Goal: Task Accomplishment & Management: Use online tool/utility

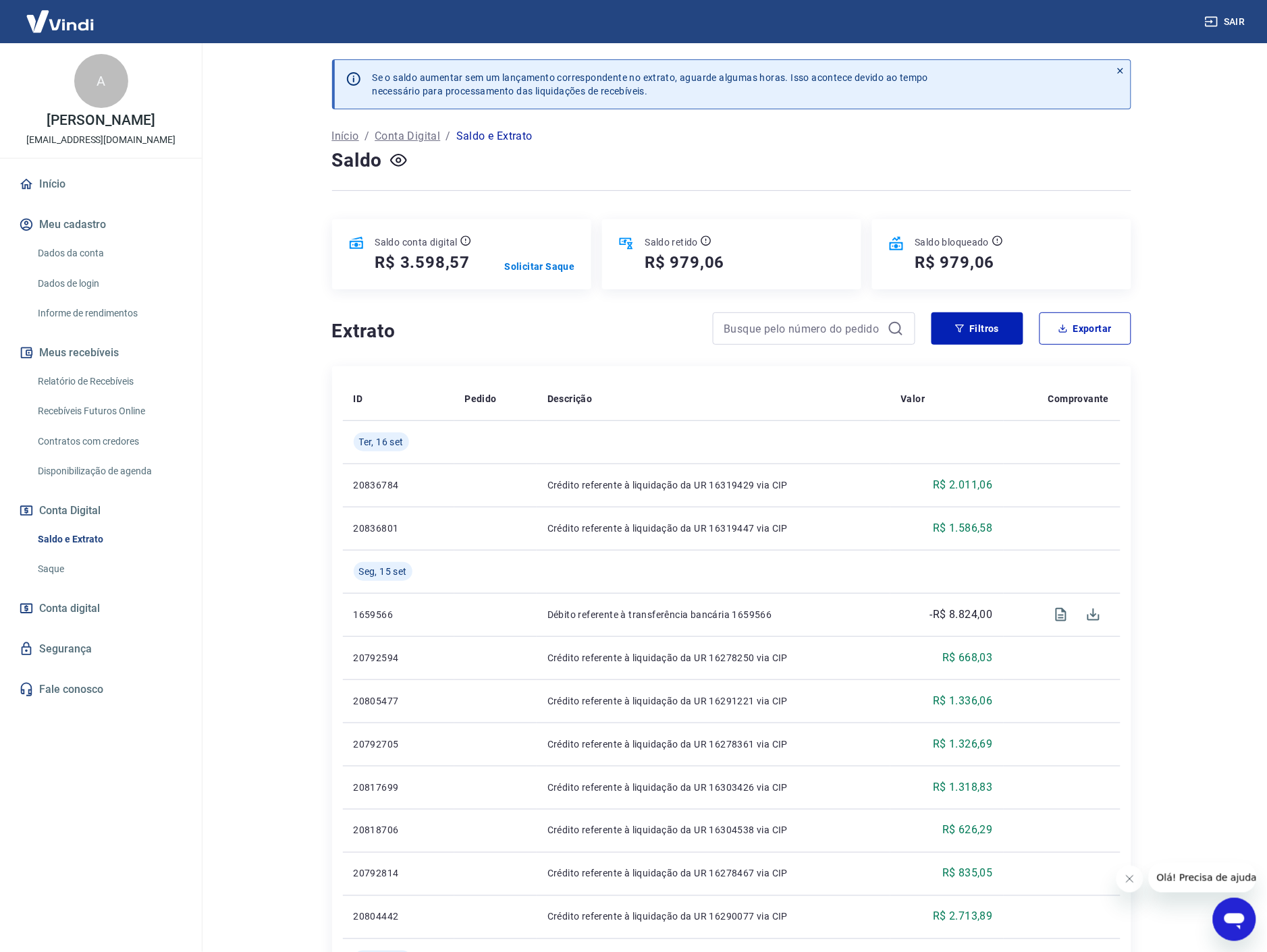
click at [594, 306] on div "Se o saldo aumentar sem um lançamento correspondente no extrato, aguarde alguma…" at bounding box center [732, 808] width 832 height 1528
click at [530, 266] on p "Solicitar Saque" at bounding box center [540, 267] width 70 height 14
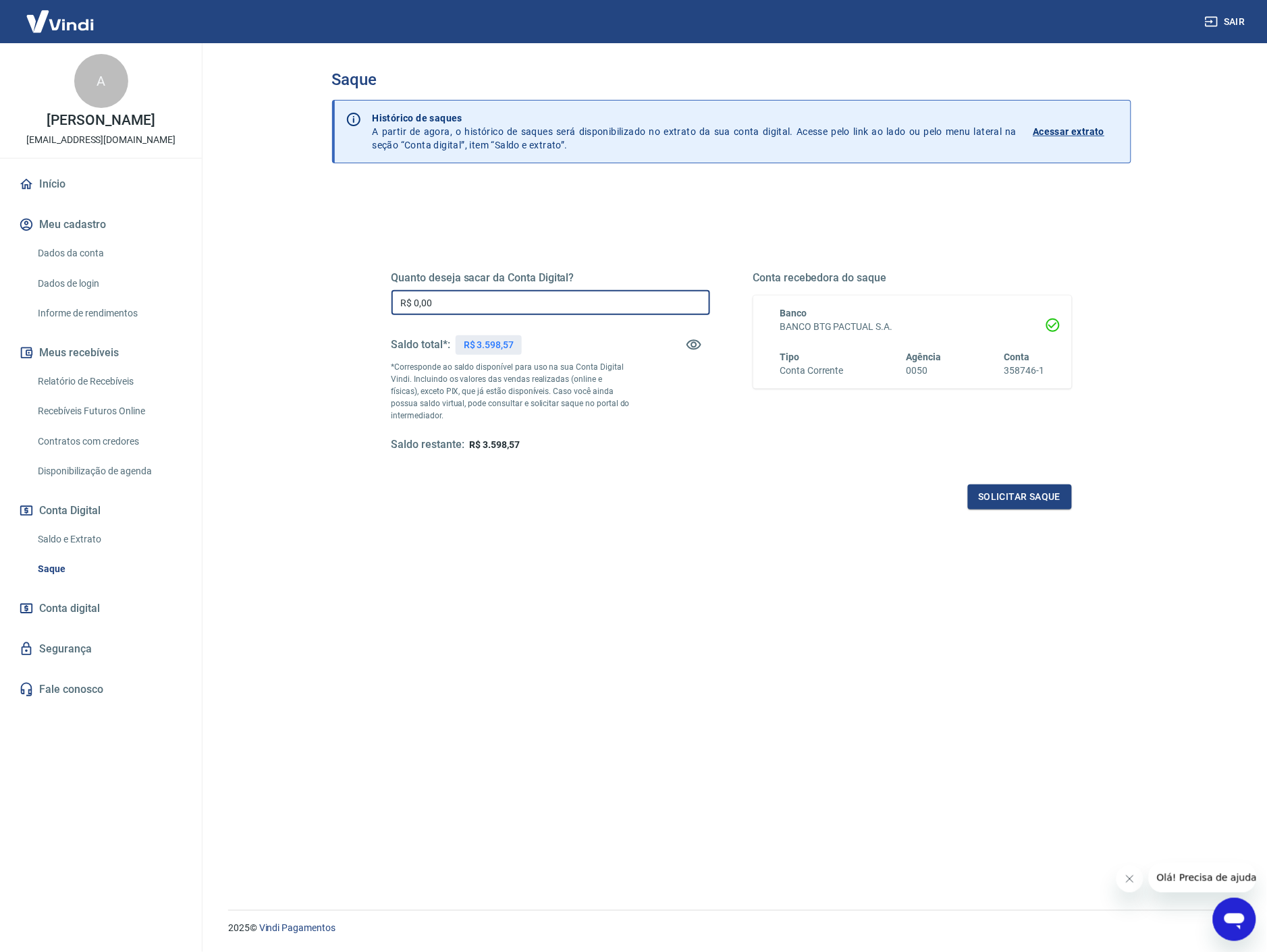
click at [518, 291] on input "R$ 0,00" at bounding box center [551, 303] width 319 height 25
type input "R$ 3.598,00"
click at [683, 450] on div "Saldo restante: R$ 0,57" at bounding box center [551, 445] width 319 height 15
click at [1022, 493] on button "Solicitar saque" at bounding box center [1021, 497] width 104 height 25
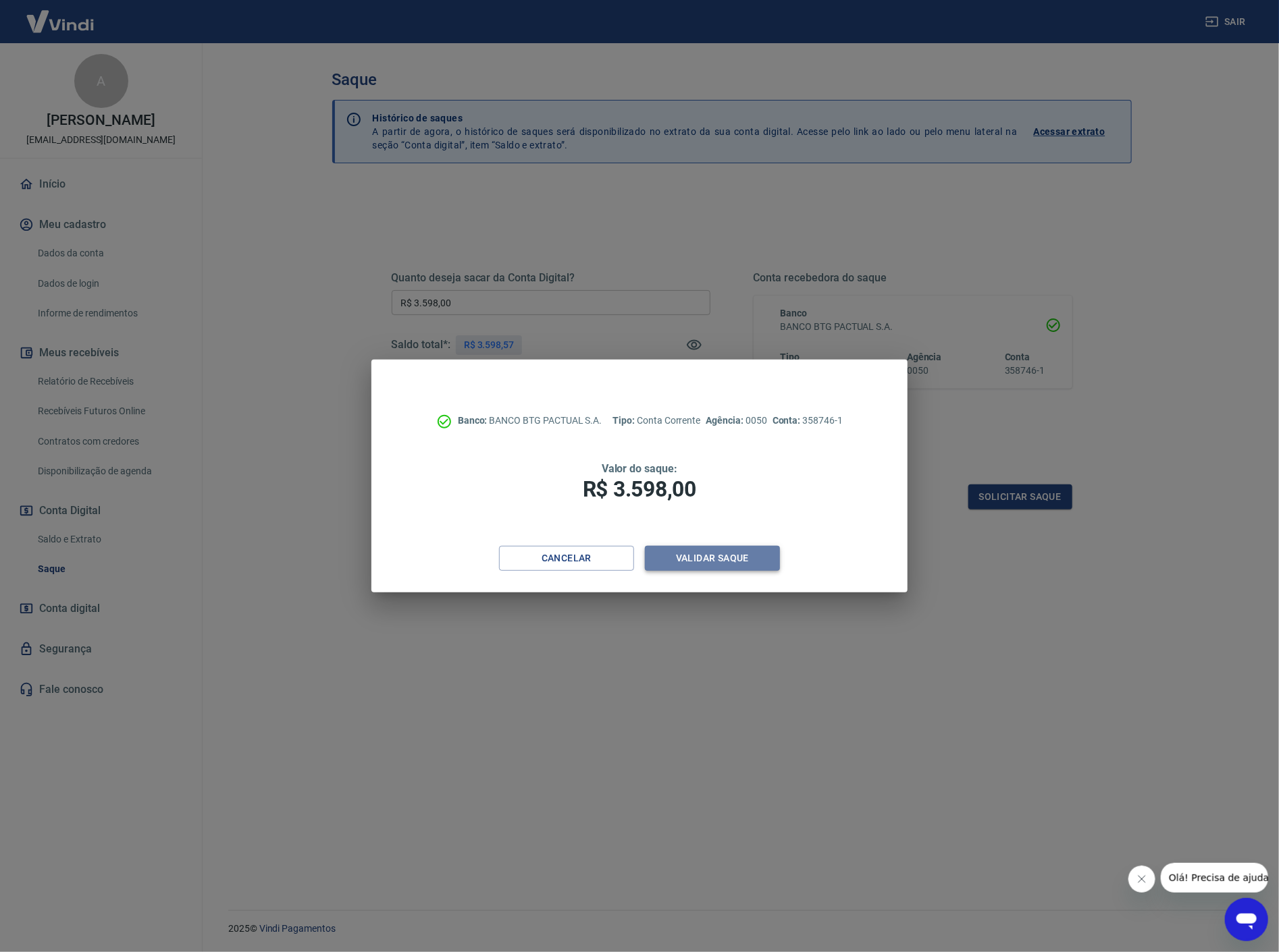
click at [764, 554] on button "Validar saque" at bounding box center [712, 558] width 135 height 25
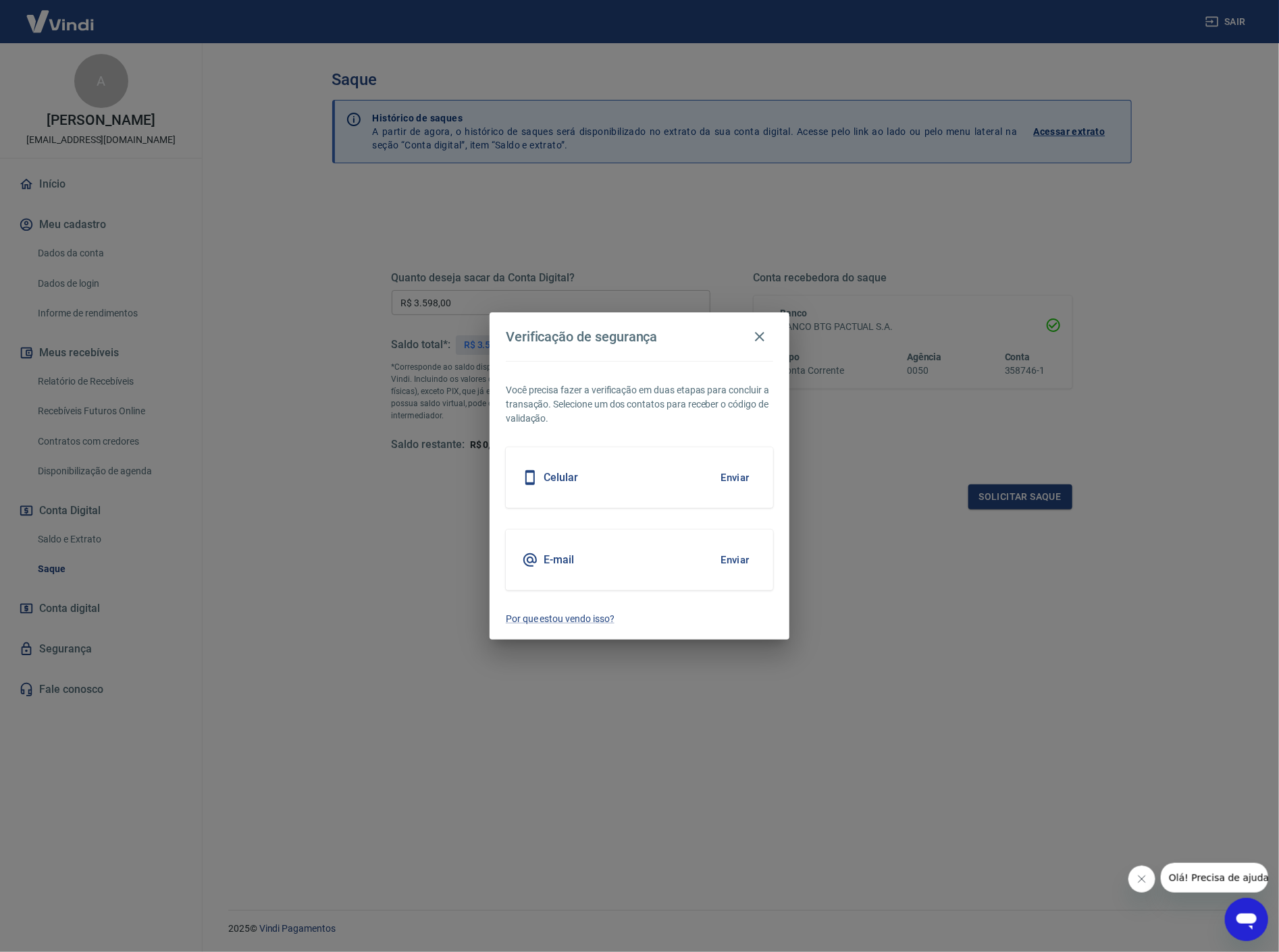
click at [743, 559] on button "Enviar" at bounding box center [734, 560] width 44 height 28
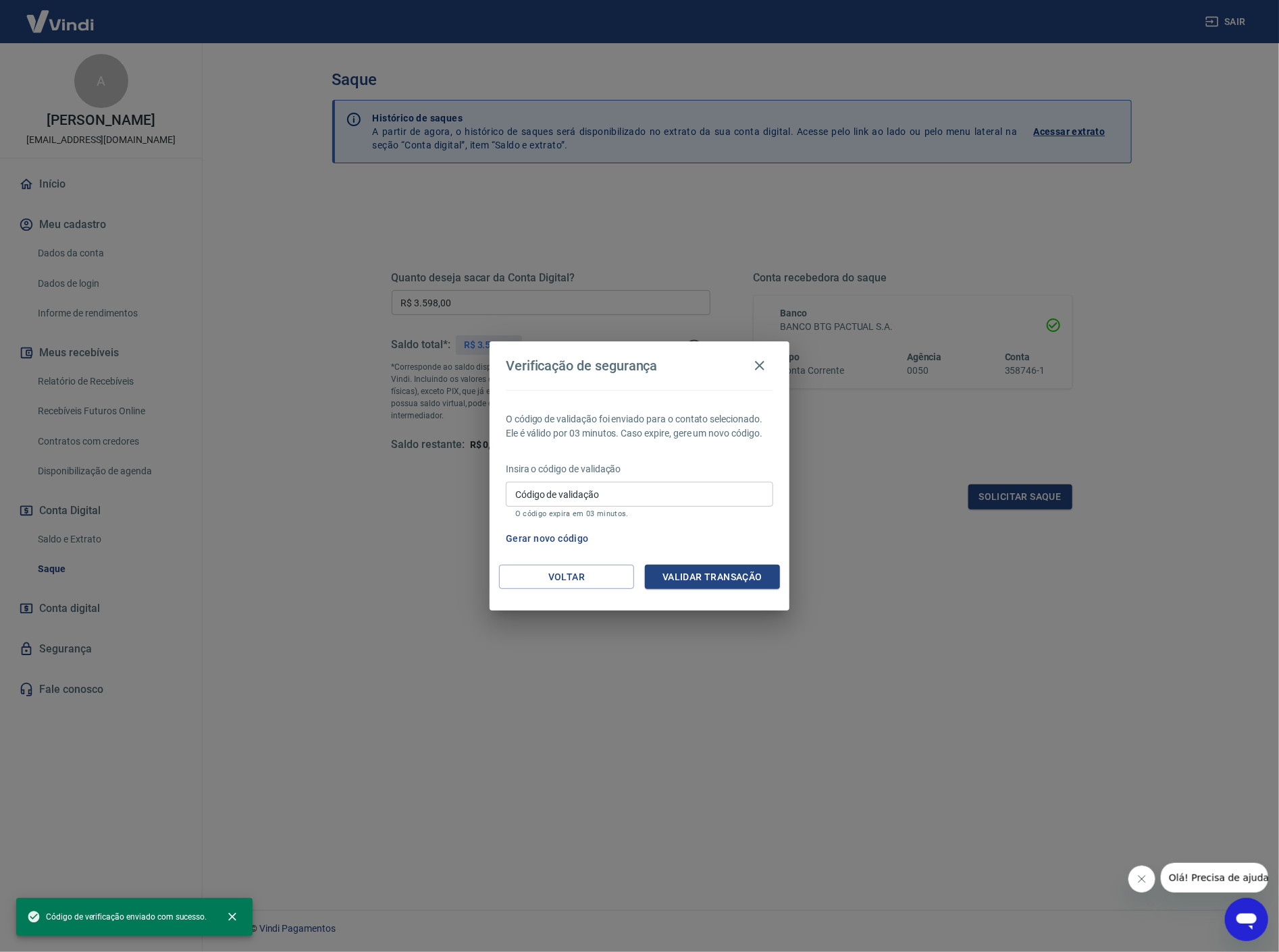
click at [569, 473] on p "Insira o código de validação" at bounding box center [640, 469] width 268 height 15
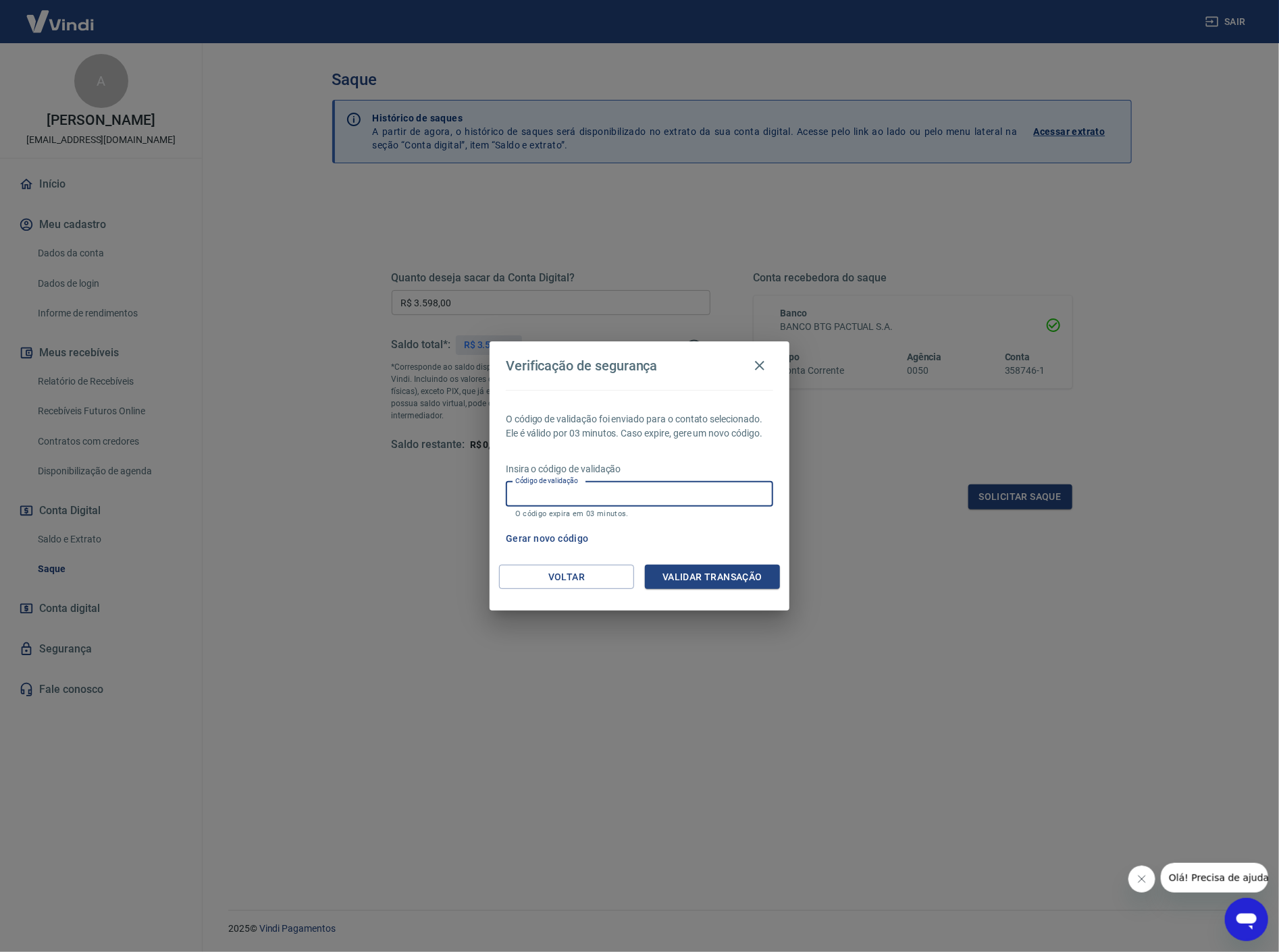
click at [569, 497] on input "Código de validação" at bounding box center [640, 494] width 268 height 25
paste input "425495"
type input "425495"
click at [728, 573] on button "Validar transação" at bounding box center [712, 577] width 135 height 25
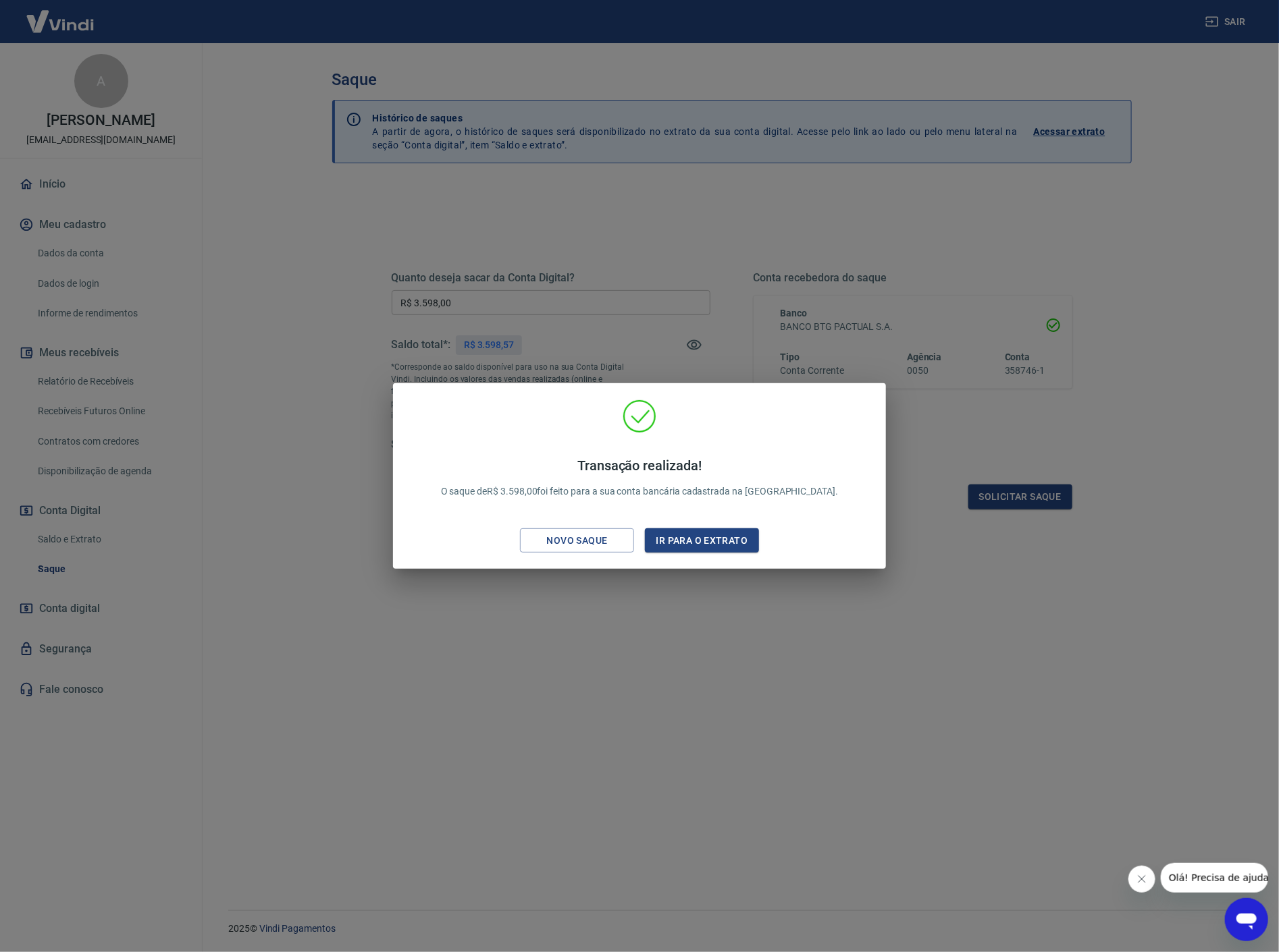
drag, startPoint x: 815, startPoint y: 702, endPoint x: 824, endPoint y: 702, distance: 9.0
click at [824, 702] on div "Transação realizada! O saque de R$ 3.598,00 foi feito para a sua conta bancária…" at bounding box center [640, 476] width 1279 height 952
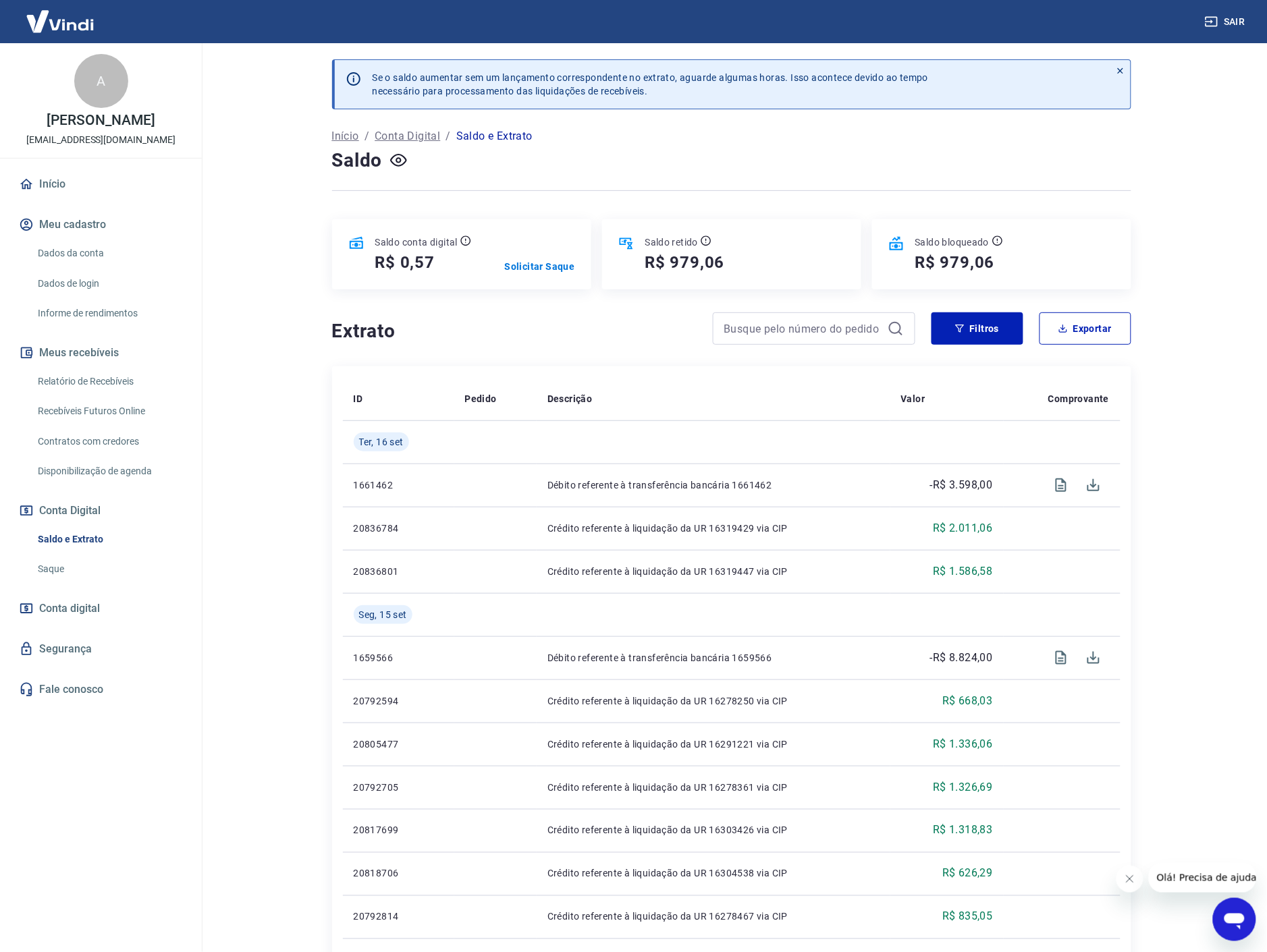
drag, startPoint x: 767, startPoint y: 185, endPoint x: 778, endPoint y: 177, distance: 13.6
click at [768, 184] on div at bounding box center [732, 191] width 799 height 33
drag, startPoint x: 657, startPoint y: 197, endPoint x: 634, endPoint y: 68, distance: 131.0
click at [656, 196] on div at bounding box center [732, 191] width 799 height 33
